Goal: Transaction & Acquisition: Purchase product/service

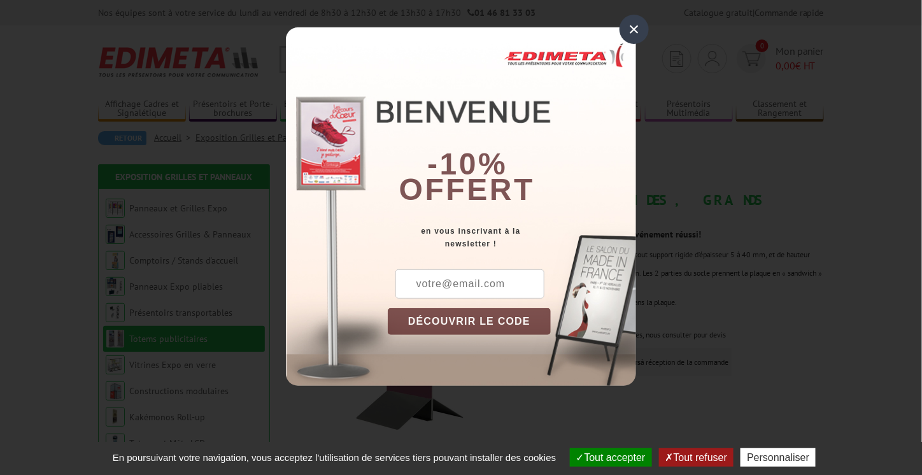
click at [636, 30] on div "×" at bounding box center [633, 29] width 29 height 29
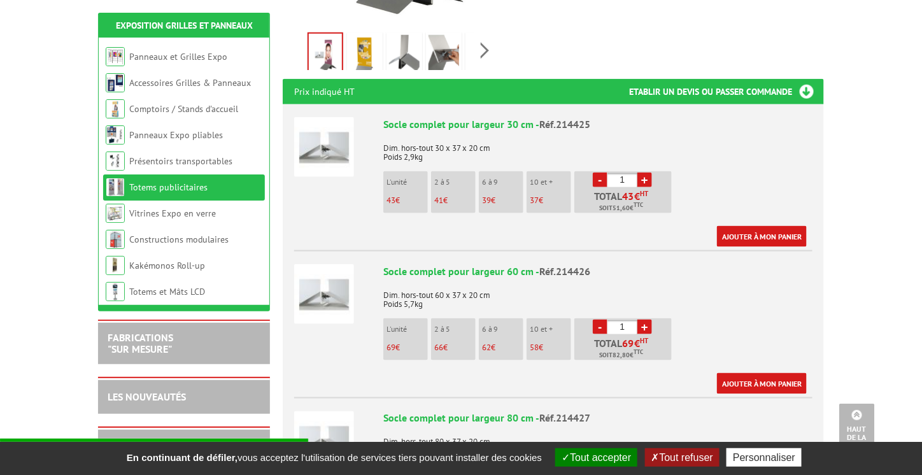
scroll to position [445, 0]
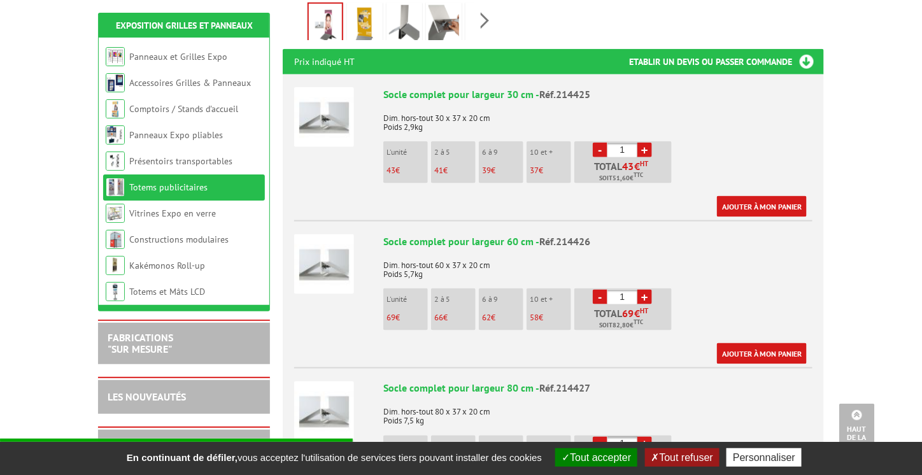
click at [501, 293] on li "6 à 9 62 €" at bounding box center [501, 309] width 45 height 42
click at [555, 291] on li "10 et + 58 €" at bounding box center [548, 309] width 45 height 42
click at [553, 255] on p "Dim. hors-tout 60 x 37 x 20 cm Poids 5,7kg" at bounding box center [597, 265] width 429 height 27
click at [330, 252] on img at bounding box center [324, 264] width 60 height 60
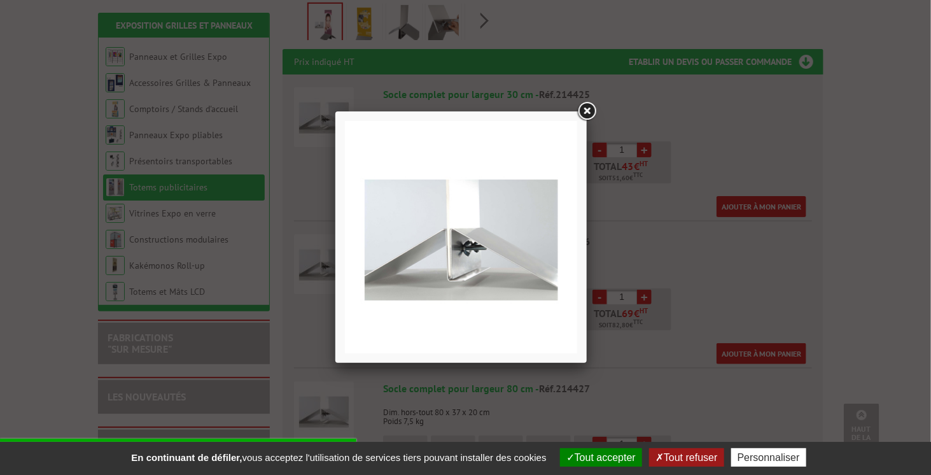
click at [820, 242] on div at bounding box center [465, 237] width 931 height 475
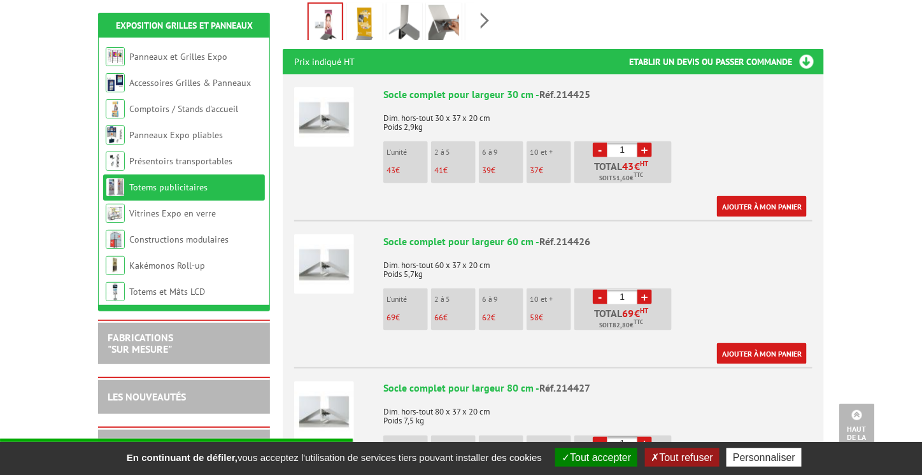
click at [309, 256] on img at bounding box center [324, 264] width 60 height 60
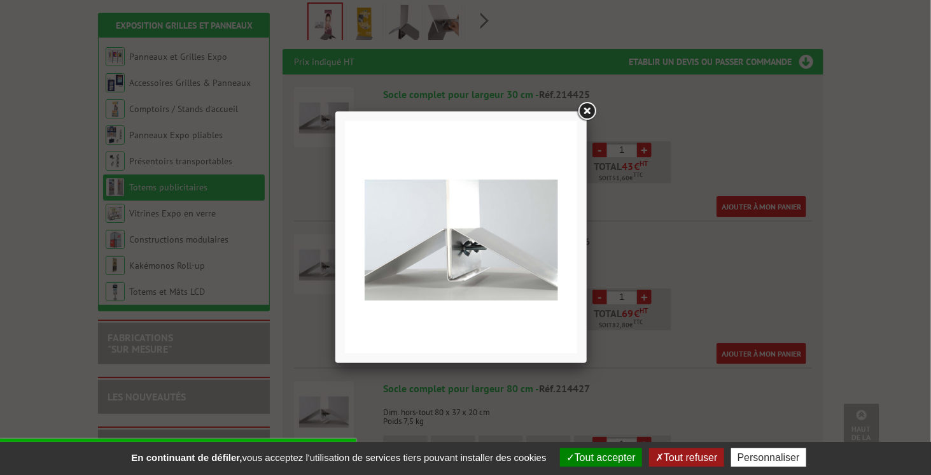
click at [309, 256] on div at bounding box center [465, 237] width 931 height 475
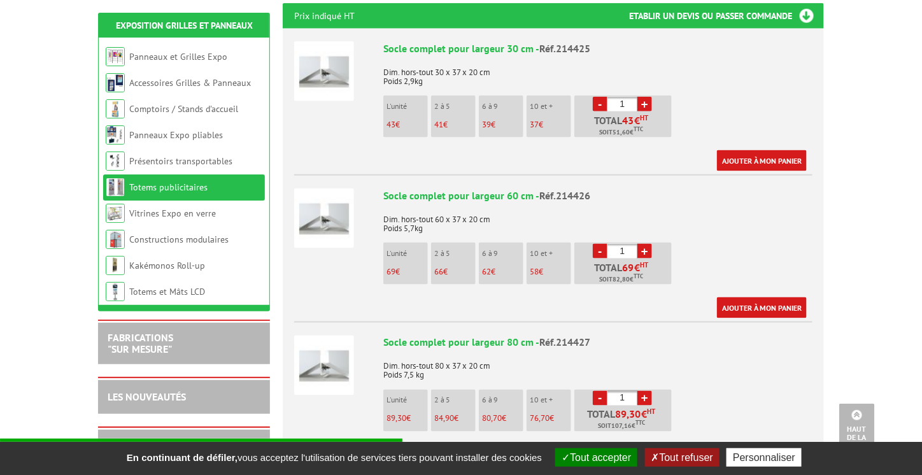
scroll to position [509, 0]
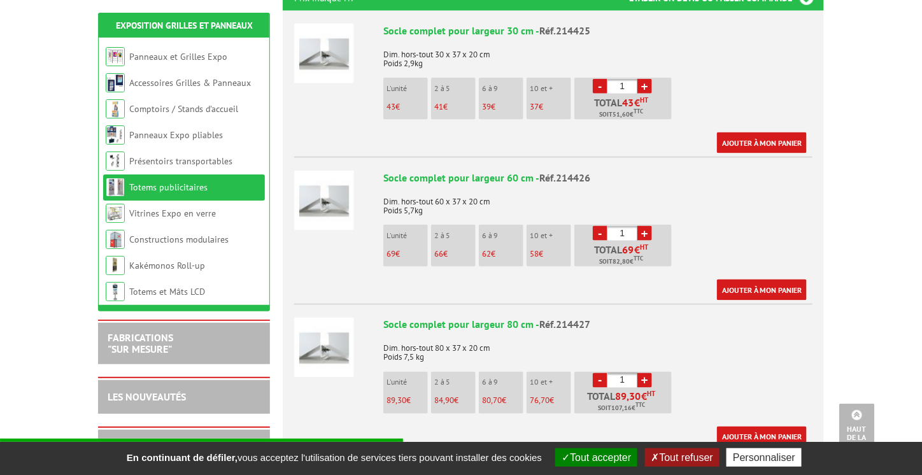
click at [554, 249] on p "58 €" at bounding box center [549, 253] width 41 height 9
click at [647, 226] on link "+" at bounding box center [644, 233] width 15 height 15
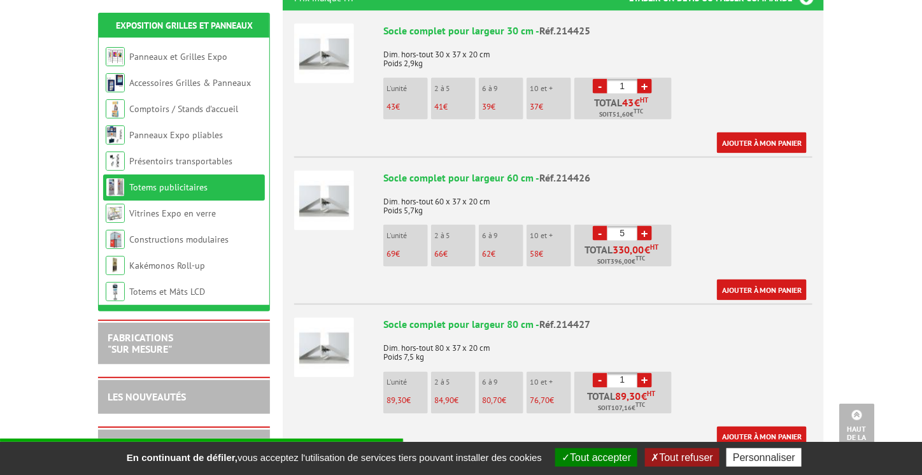
click at [647, 226] on link "+" at bounding box center [644, 233] width 15 height 15
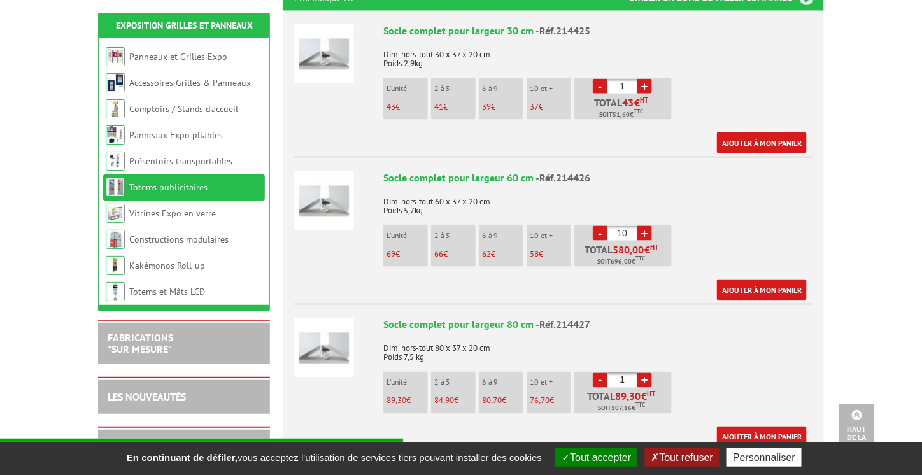
click at [647, 226] on link "+" at bounding box center [644, 233] width 15 height 15
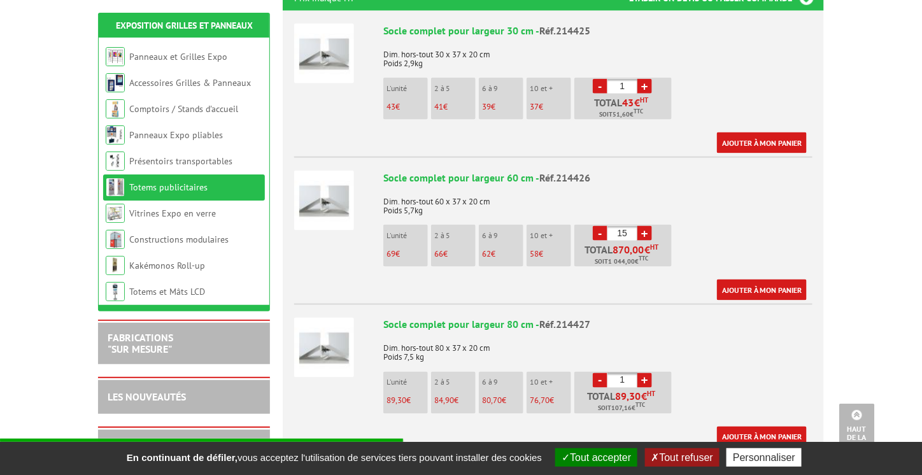
click at [647, 226] on link "+" at bounding box center [644, 233] width 15 height 15
type input "18"
click at [310, 186] on img at bounding box center [324, 201] width 60 height 60
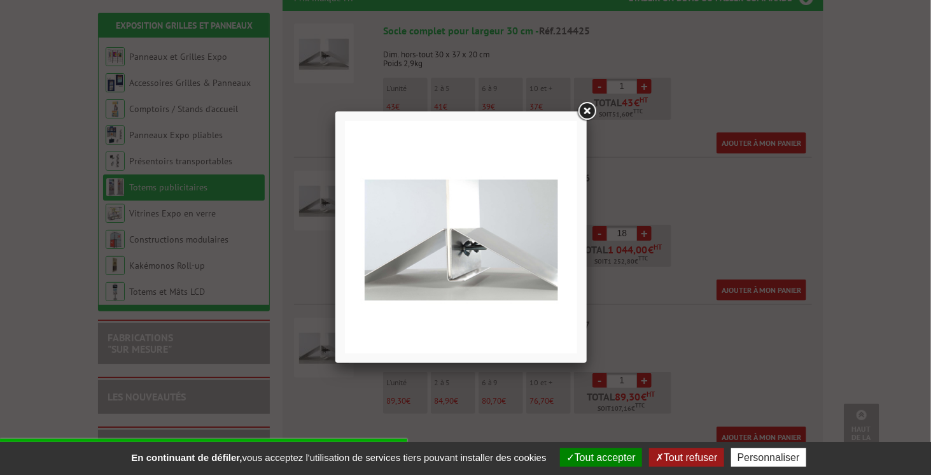
click at [310, 186] on div at bounding box center [465, 237] width 931 height 475
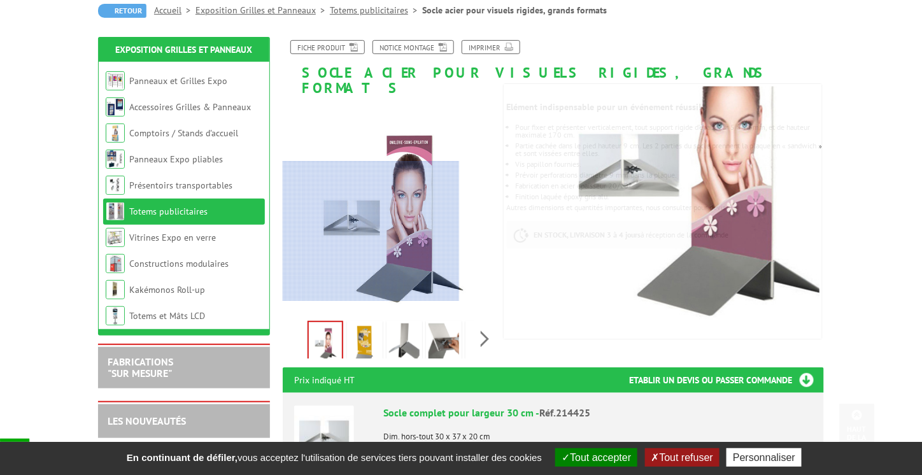
scroll to position [0, 0]
